Goal: Navigation & Orientation: Find specific page/section

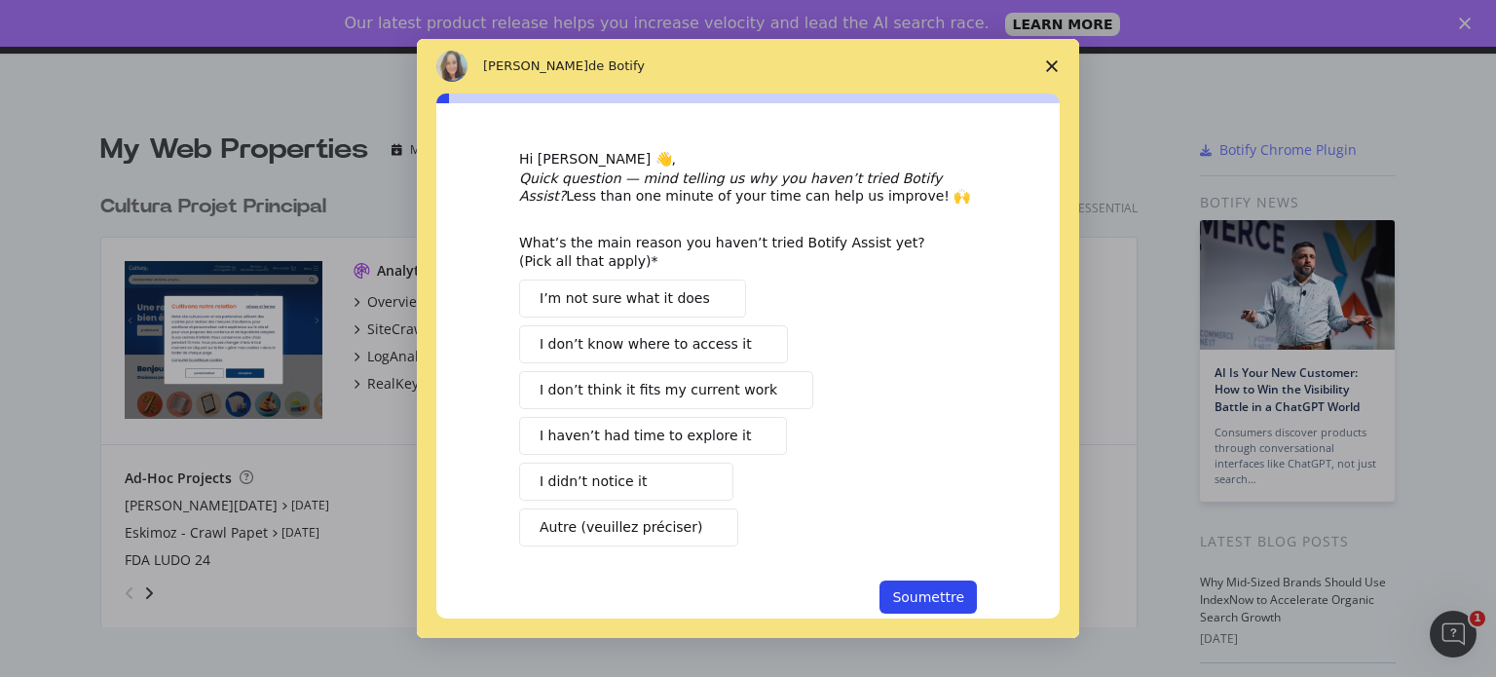
click at [1046, 60] on span "Fermer l'enquête" at bounding box center [1051, 66] width 55 height 55
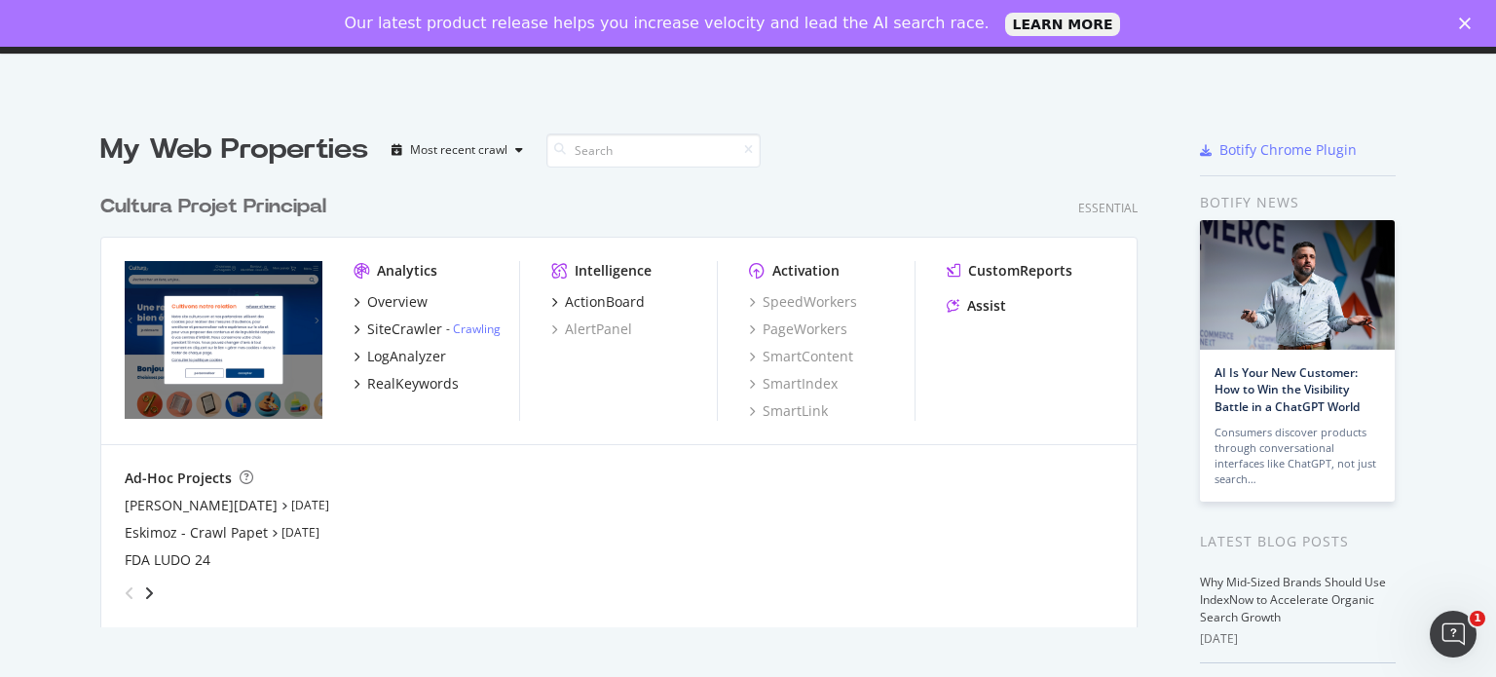
click at [241, 300] on img "grid" at bounding box center [224, 340] width 198 height 158
click at [228, 198] on div "Cultura Projet Principal" at bounding box center [213, 207] width 226 height 28
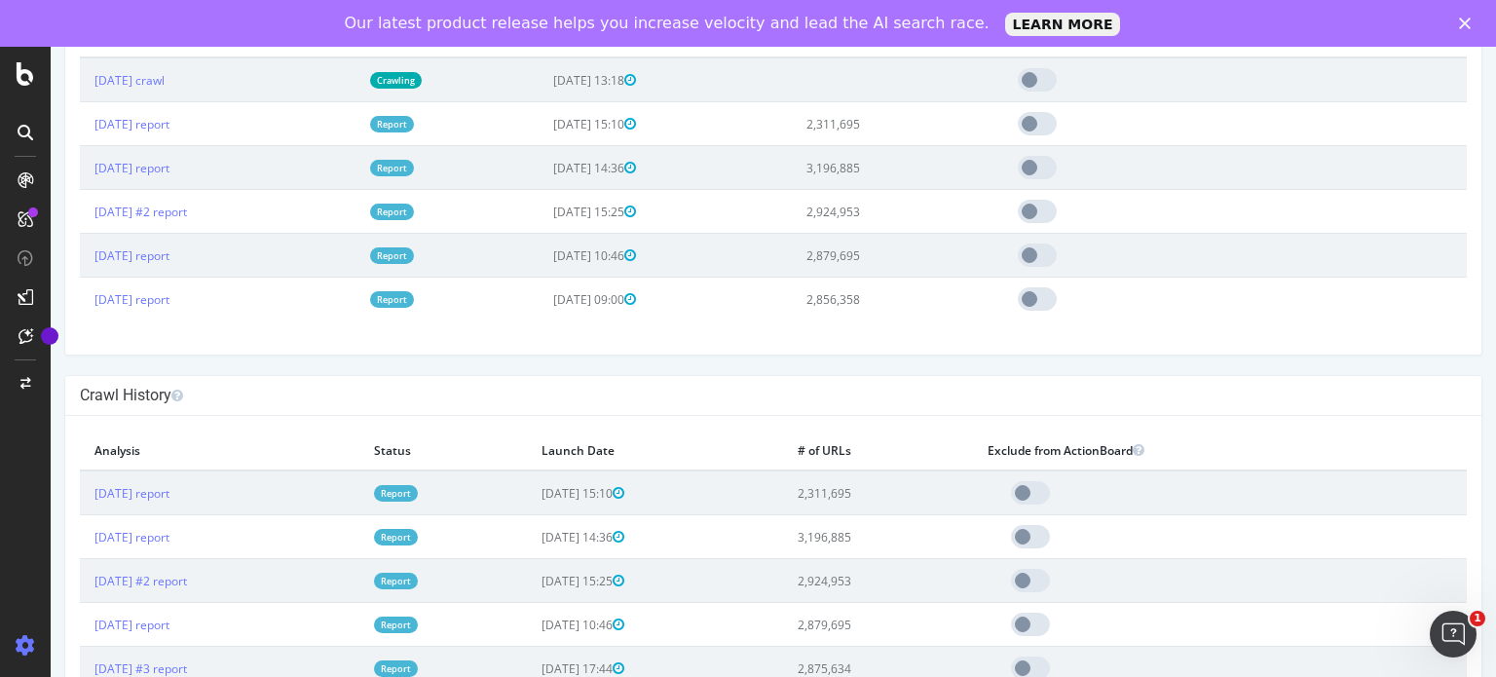
scroll to position [779, 0]
